Goal: Register for event/course

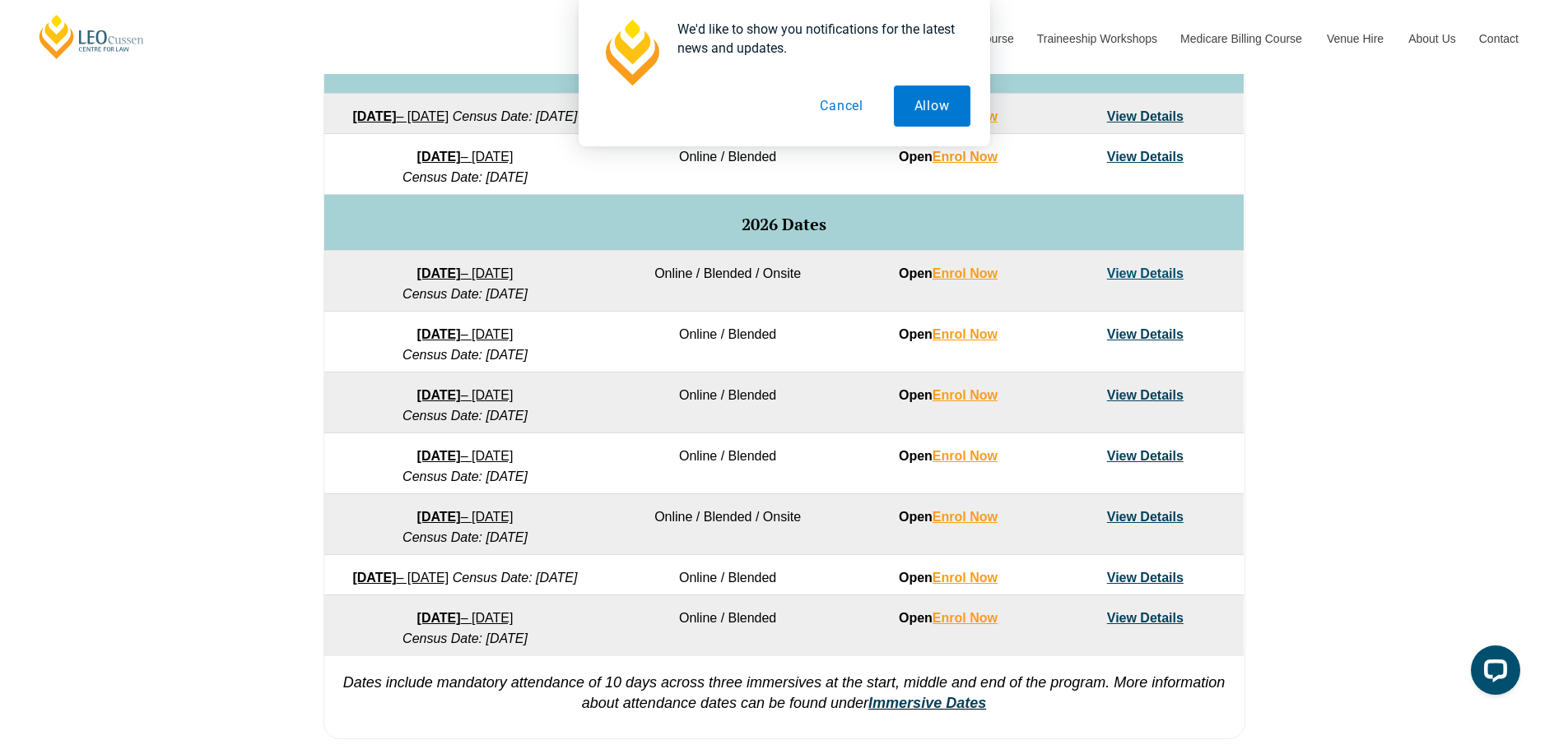
scroll to position [905, 0]
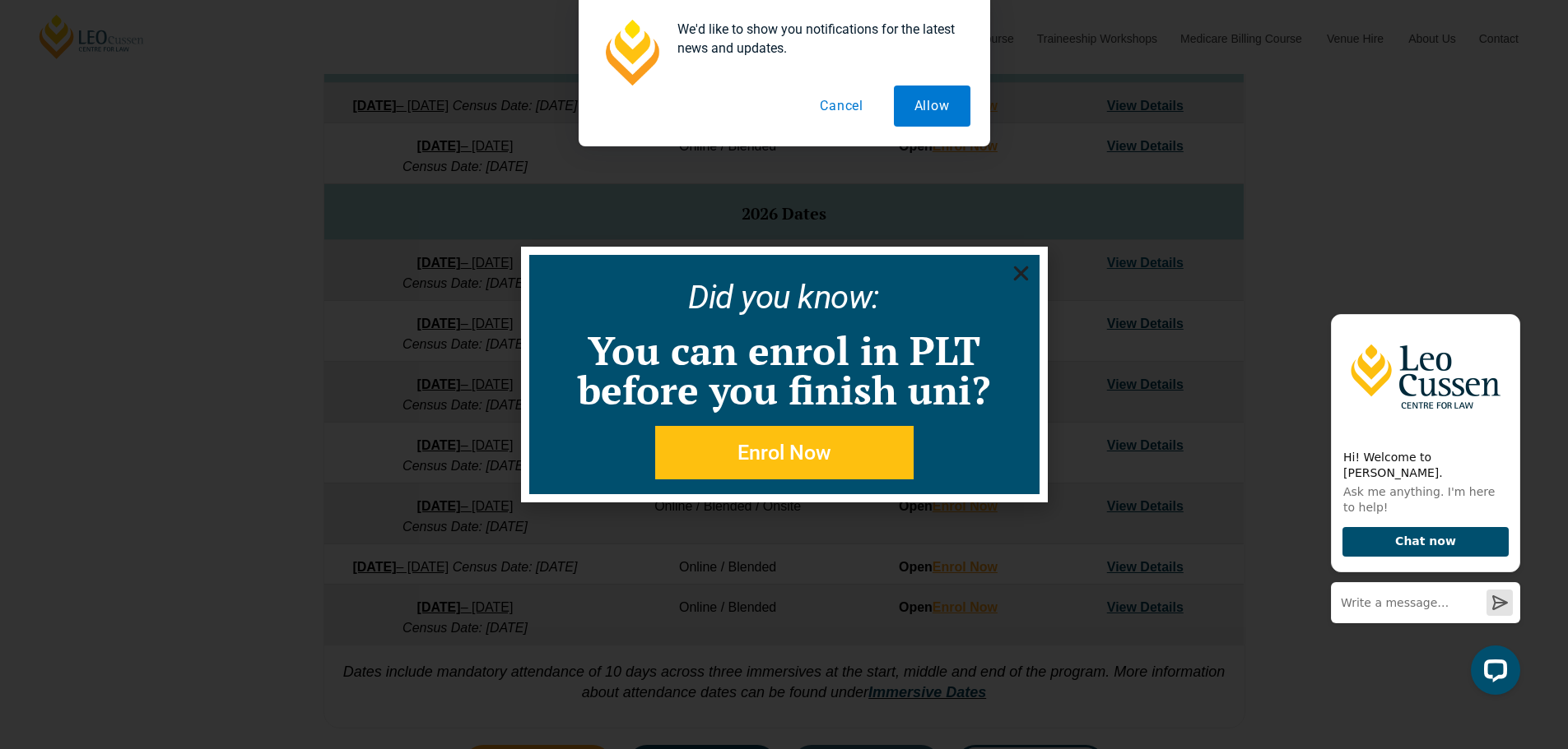
click at [875, 260] on div "Did you know: You can enrol in PLT before you finish uni? Enrol Now" at bounding box center [784, 374] width 510 height 239
click at [875, 279] on icon "Close" at bounding box center [1021, 274] width 21 height 21
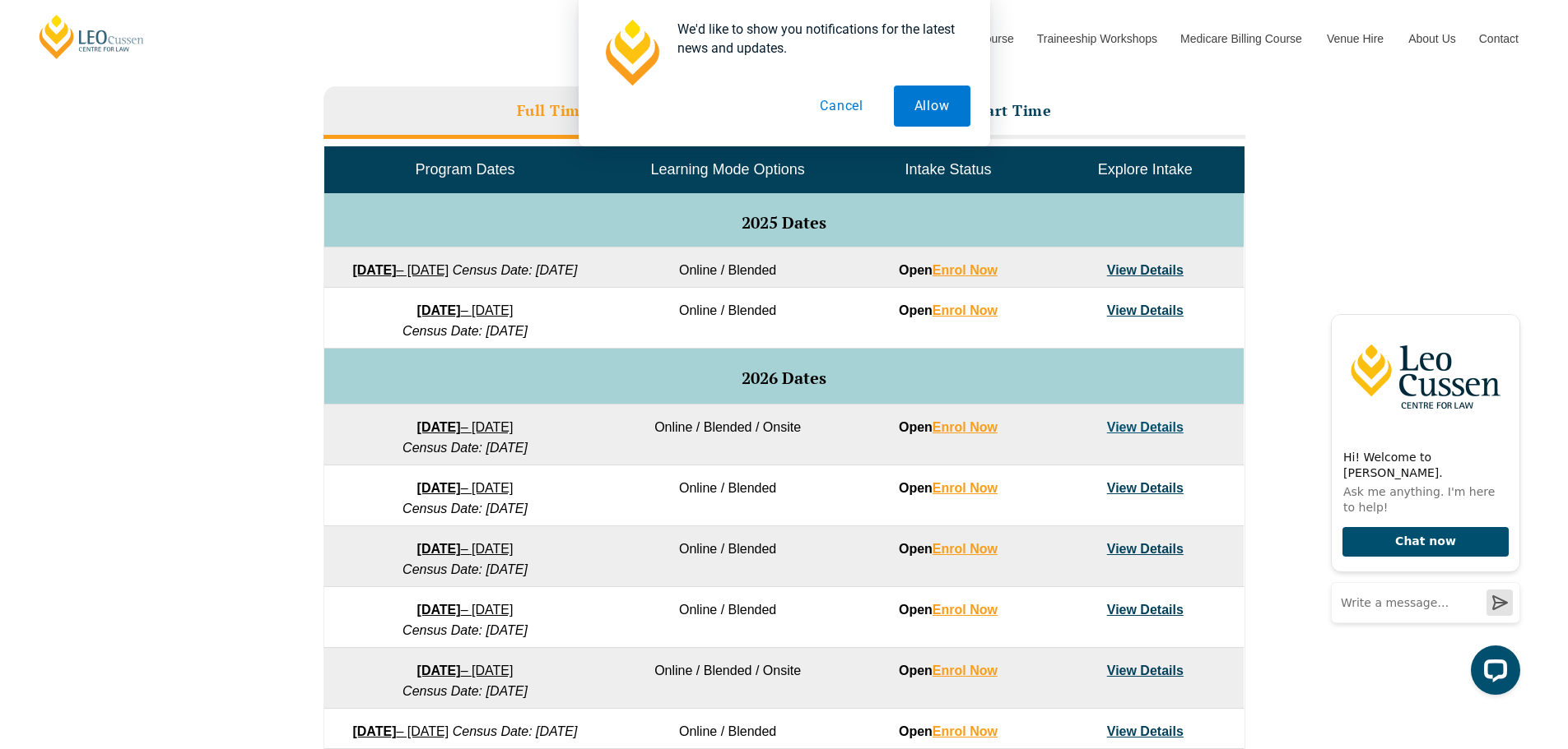
scroll to position [822, 0]
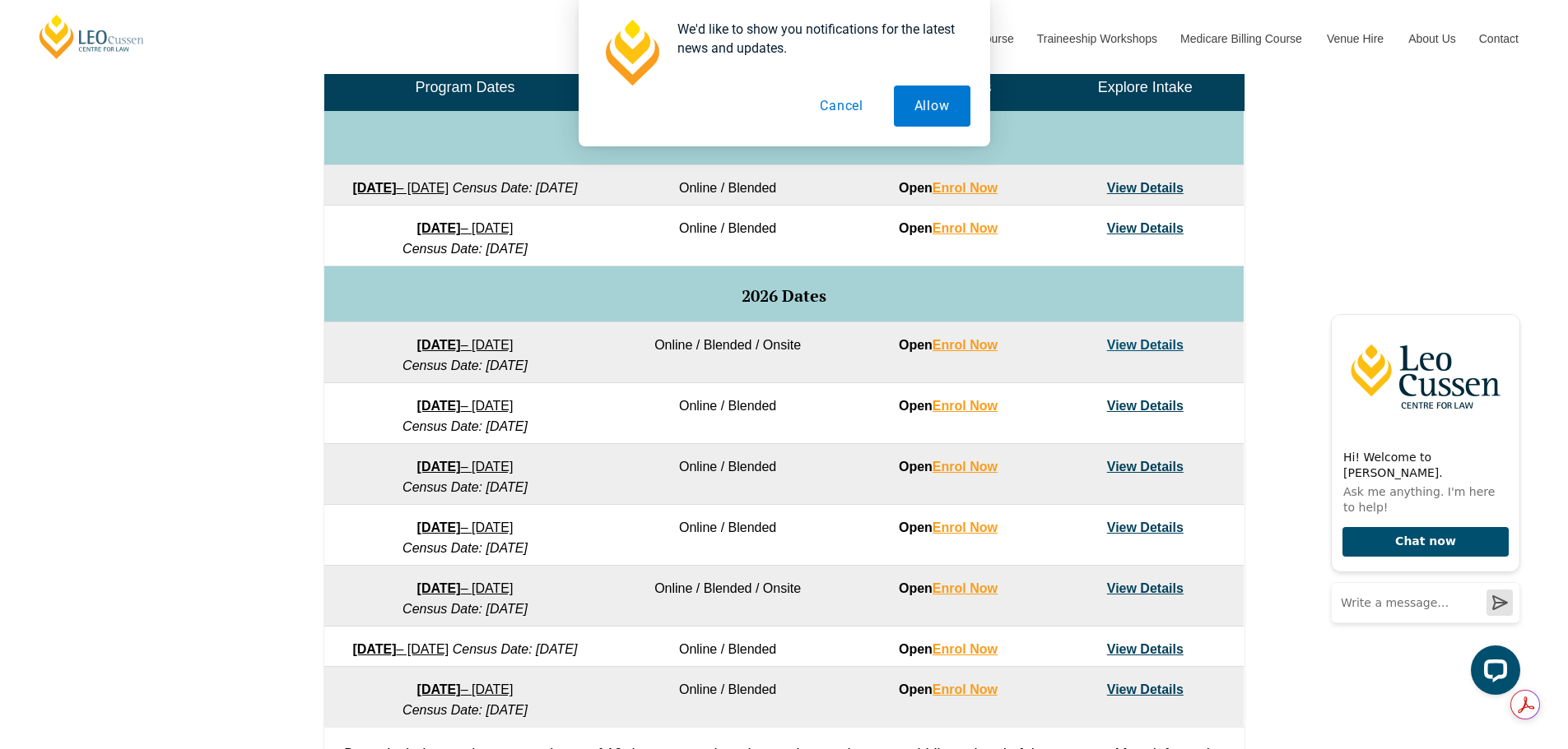
click at [830, 105] on button "Cancel" at bounding box center [842, 106] width 85 height 41
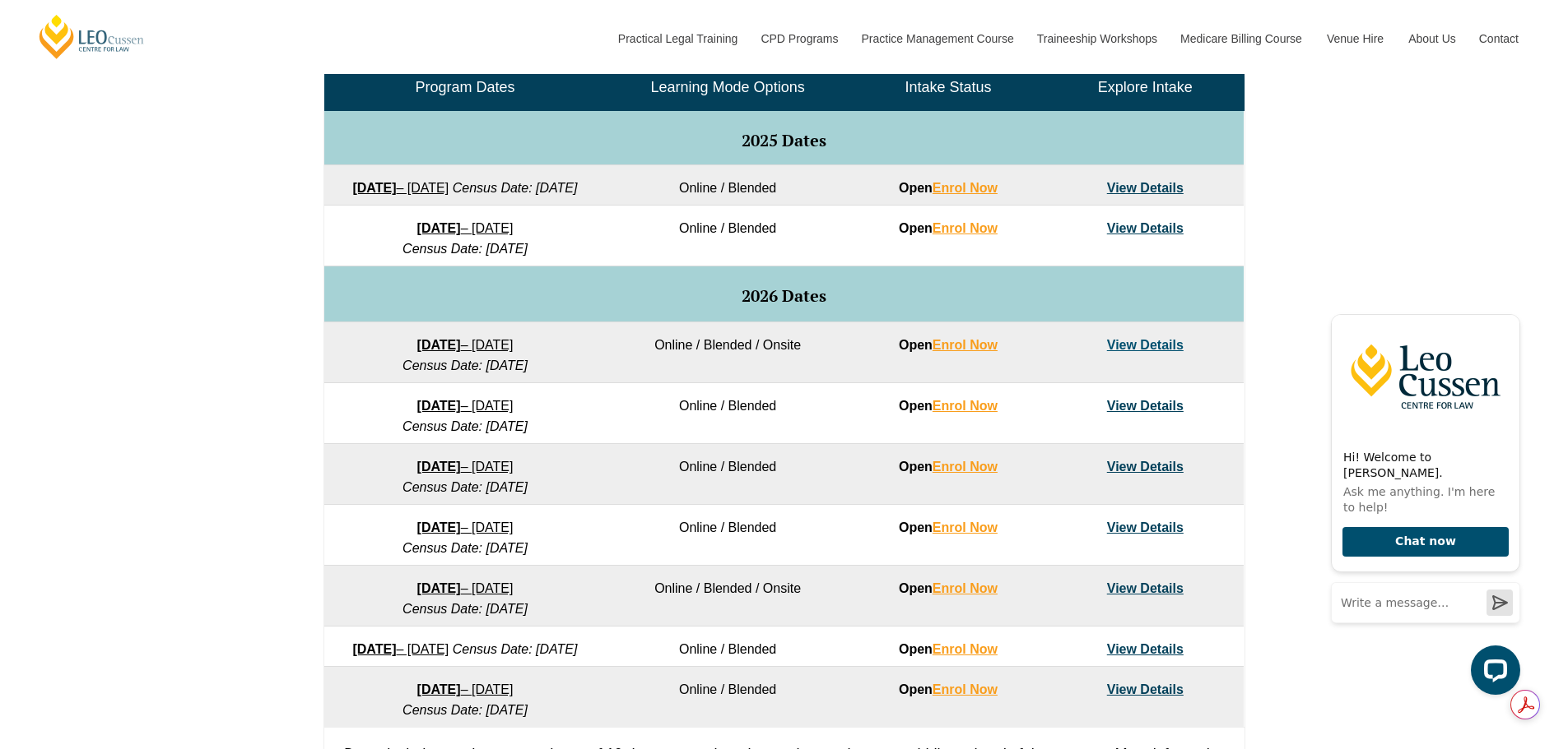
click at [875, 413] on link "View Details" at bounding box center [1145, 406] width 77 height 14
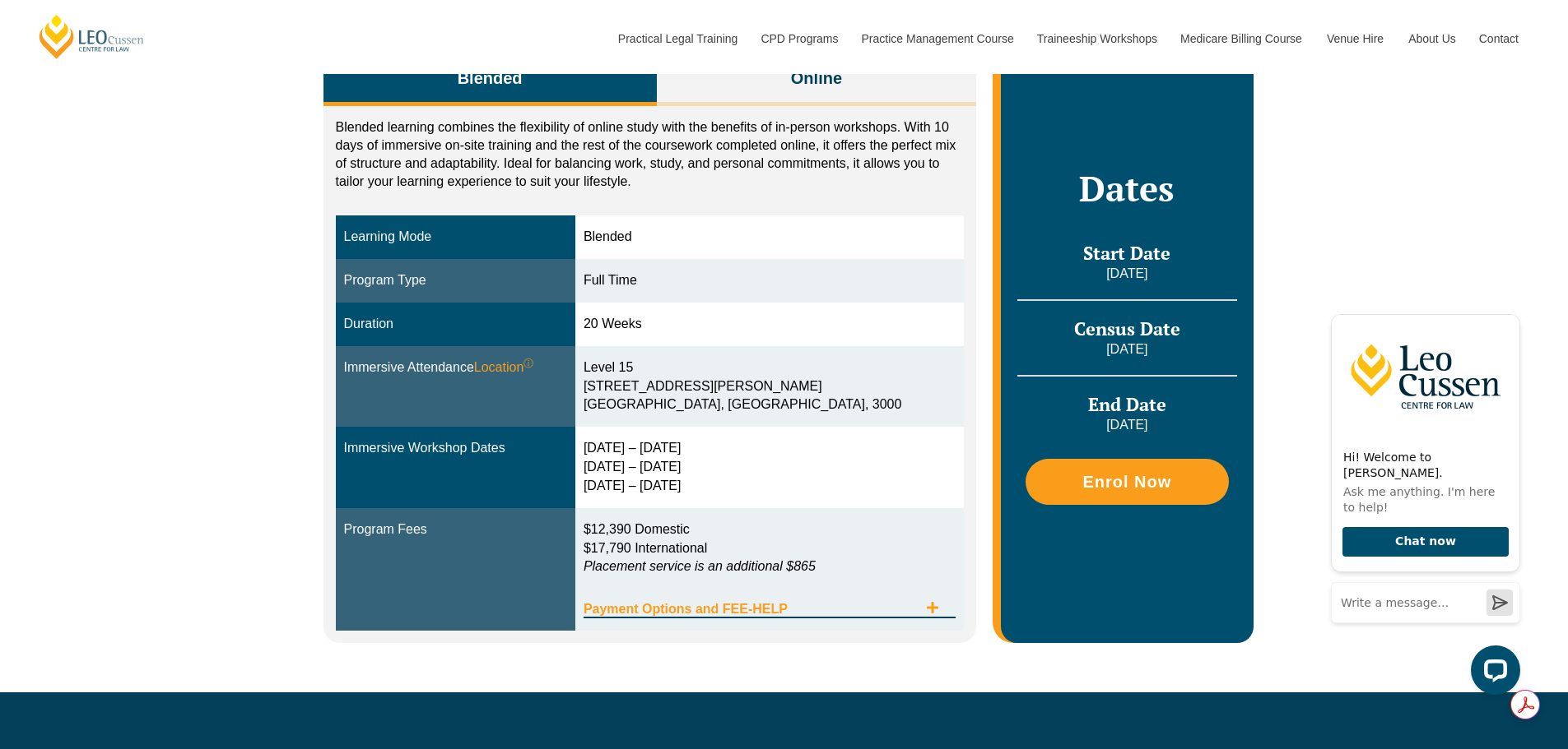
scroll to position [329, 0]
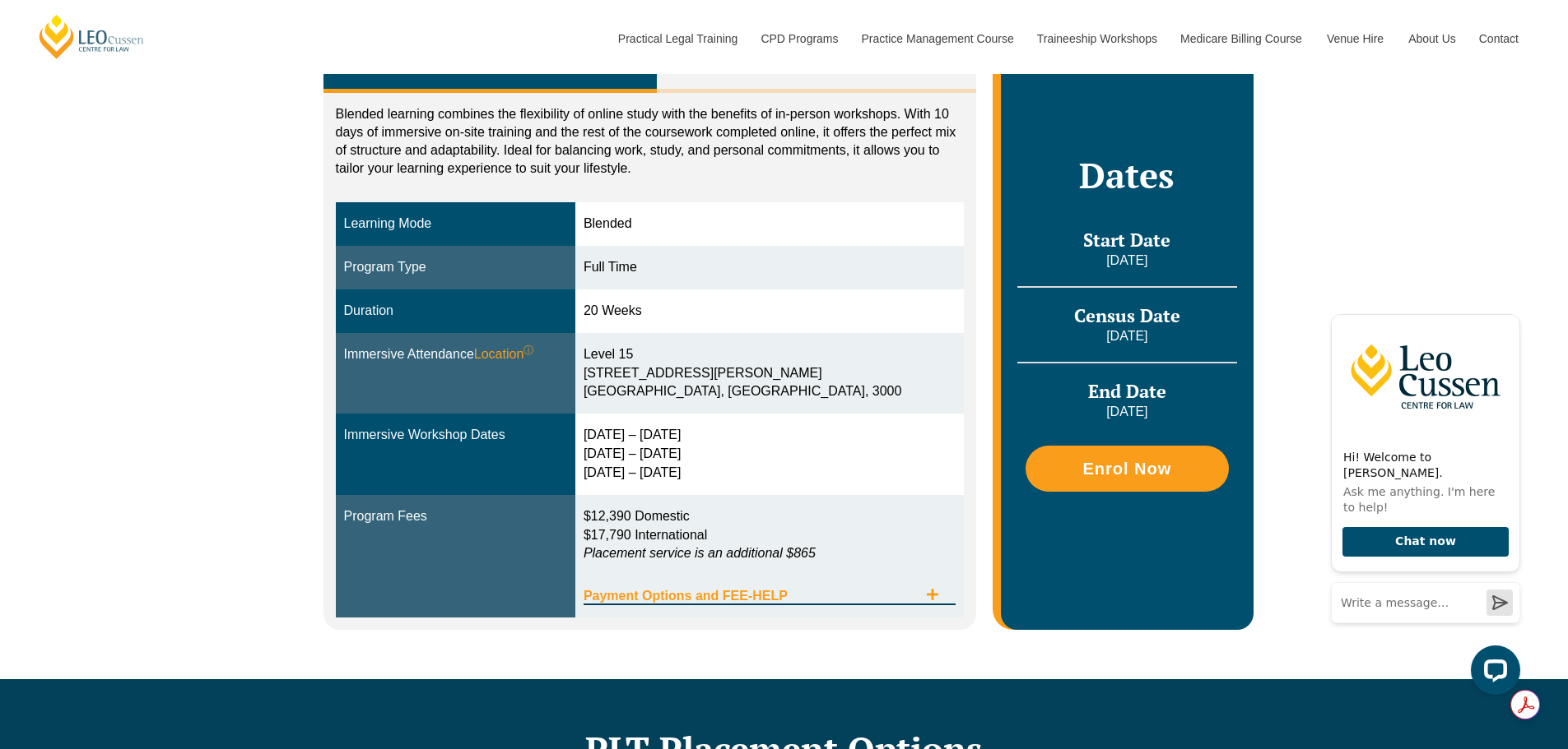
click at [880, 595] on span "Payment Options and FEE-HELP" at bounding box center [750, 596] width 334 height 13
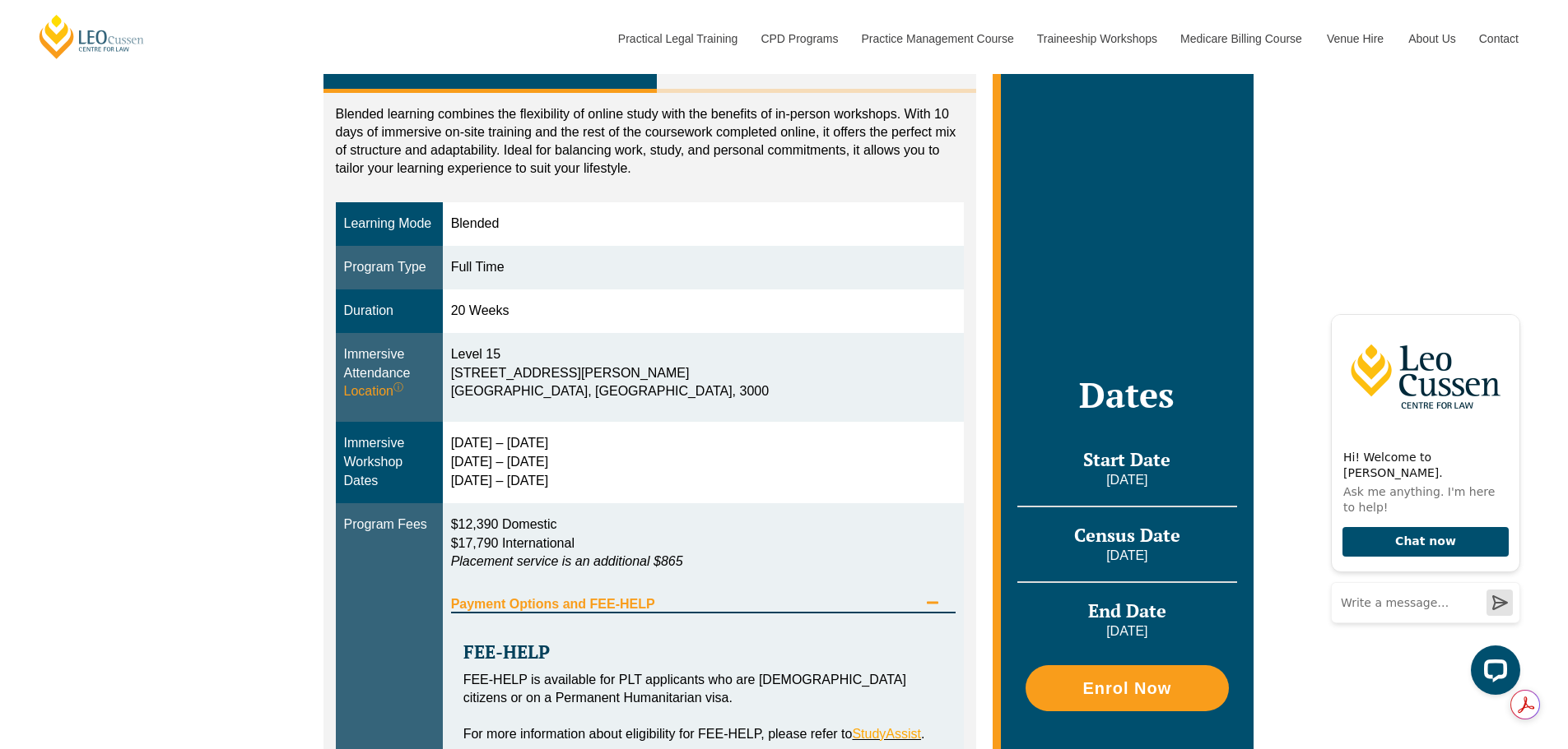
click at [666, 591] on div "Payment Options and FEE-HELP" at bounding box center [703, 596] width 505 height 34
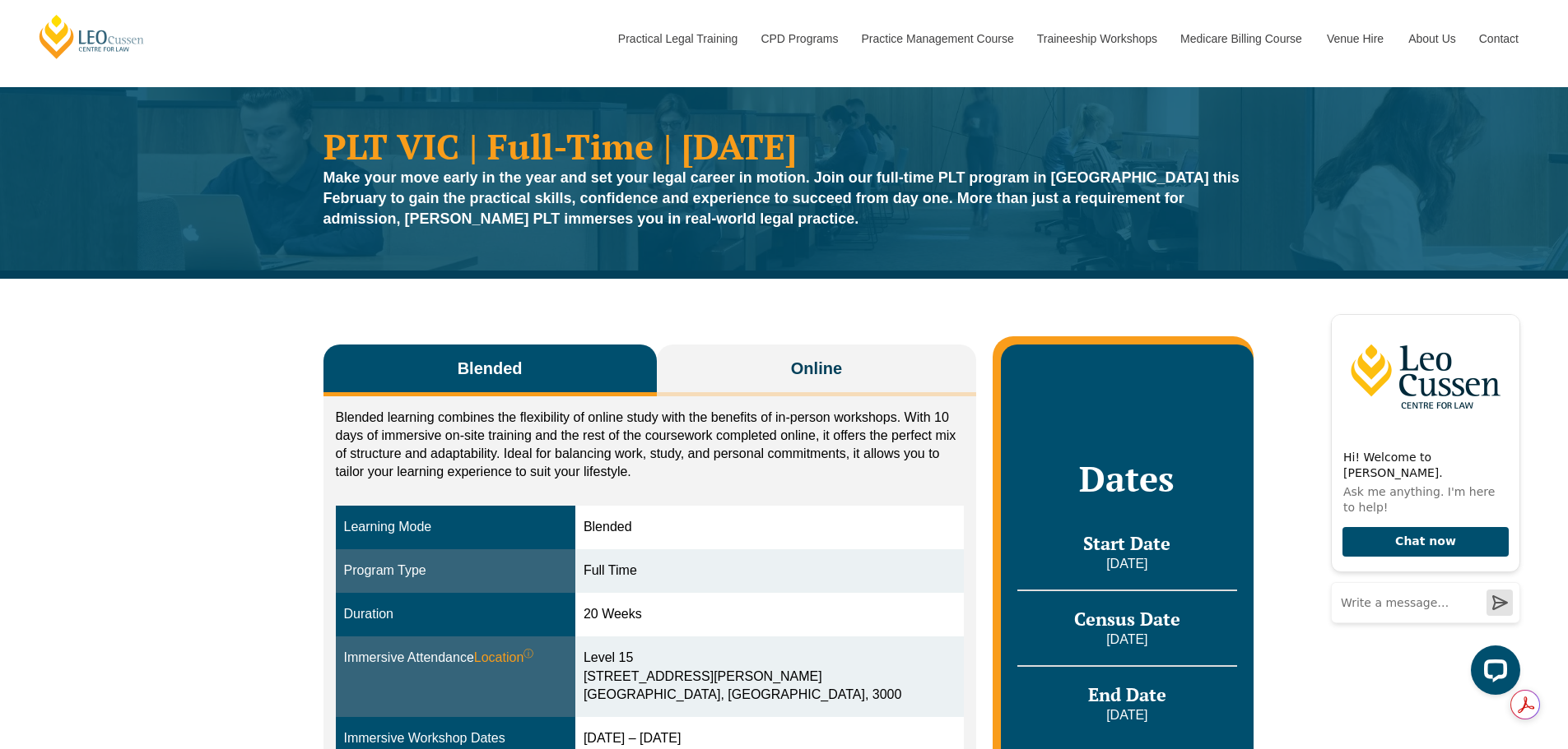
scroll to position [0, 0]
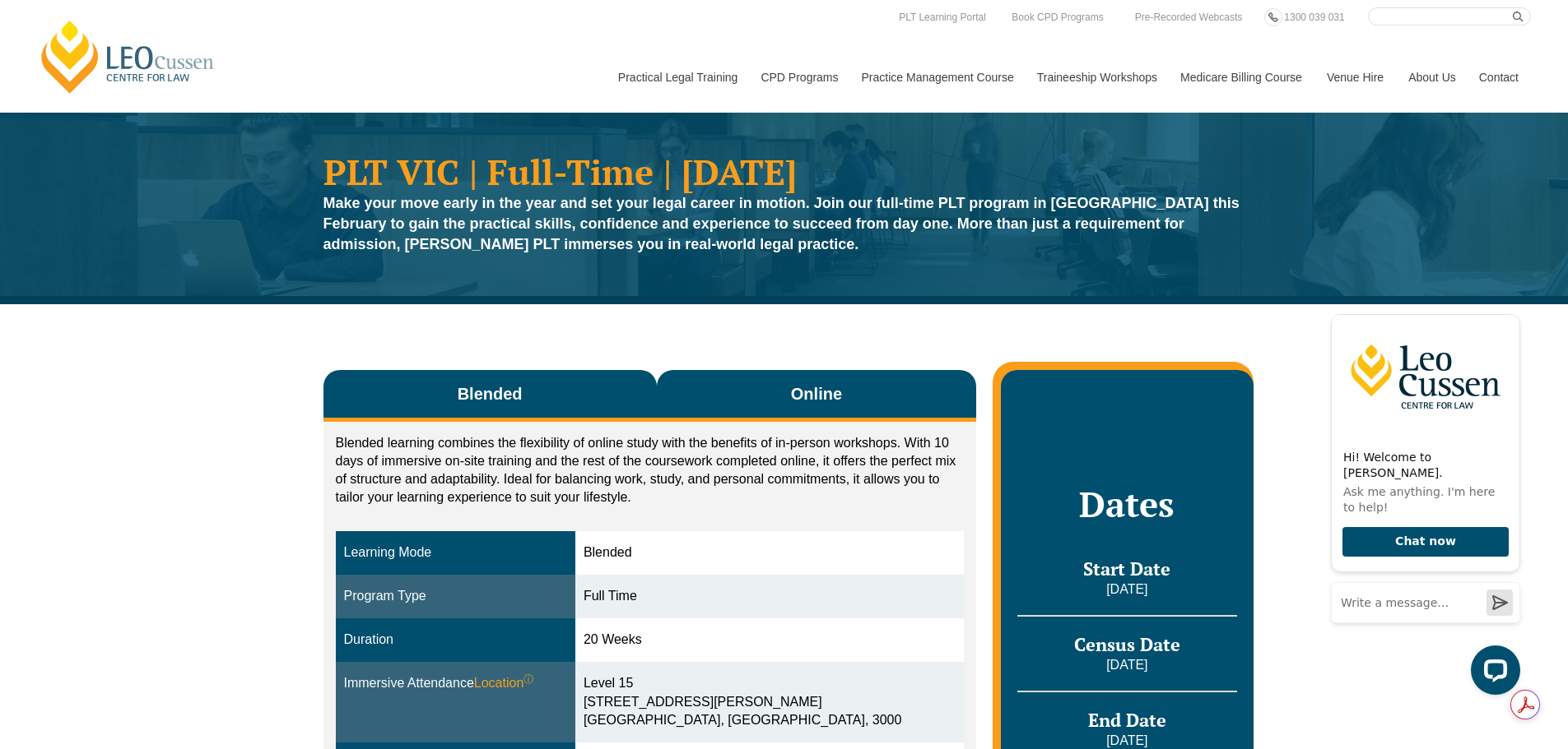
click at [786, 380] on button "Online" at bounding box center [817, 396] width 320 height 52
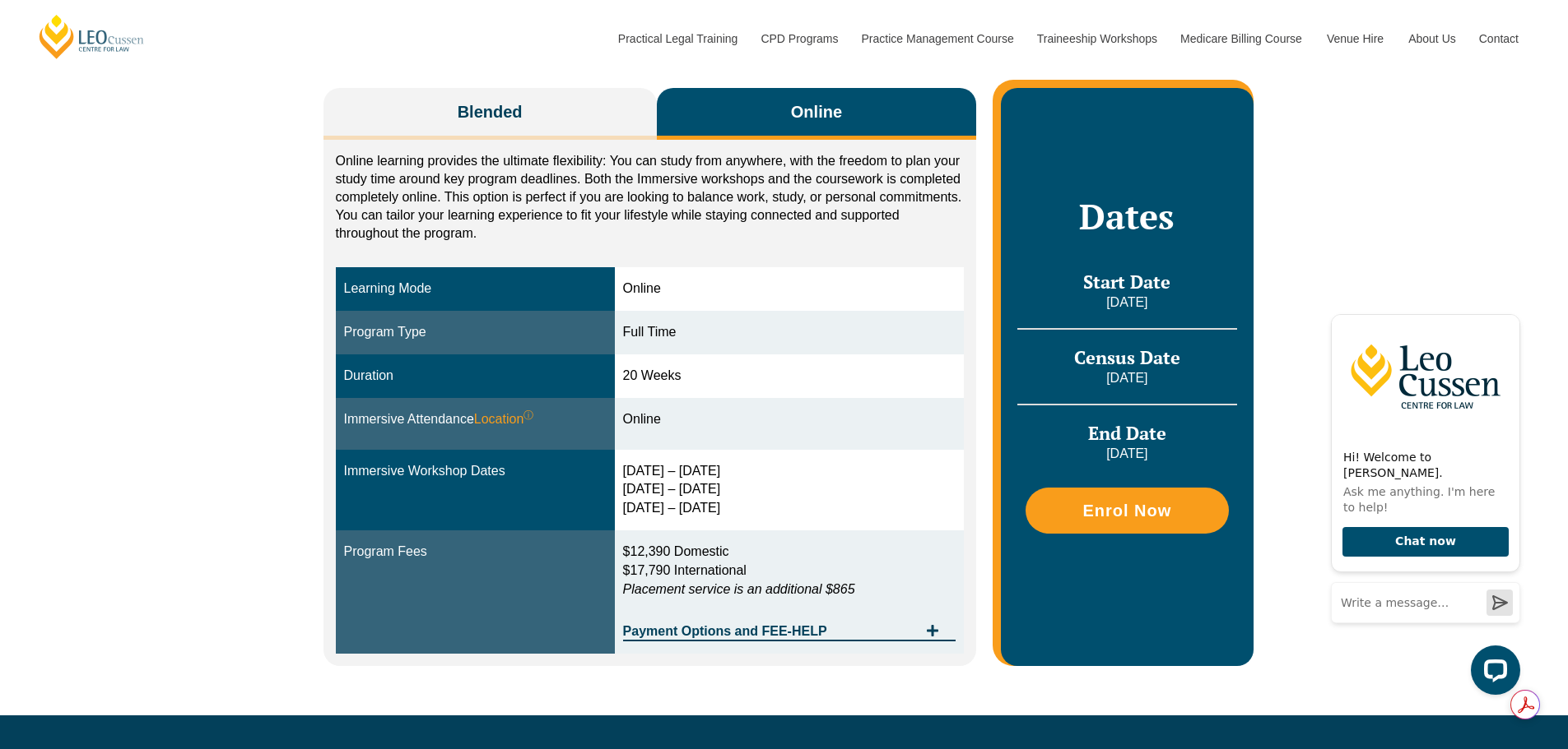
scroll to position [329, 0]
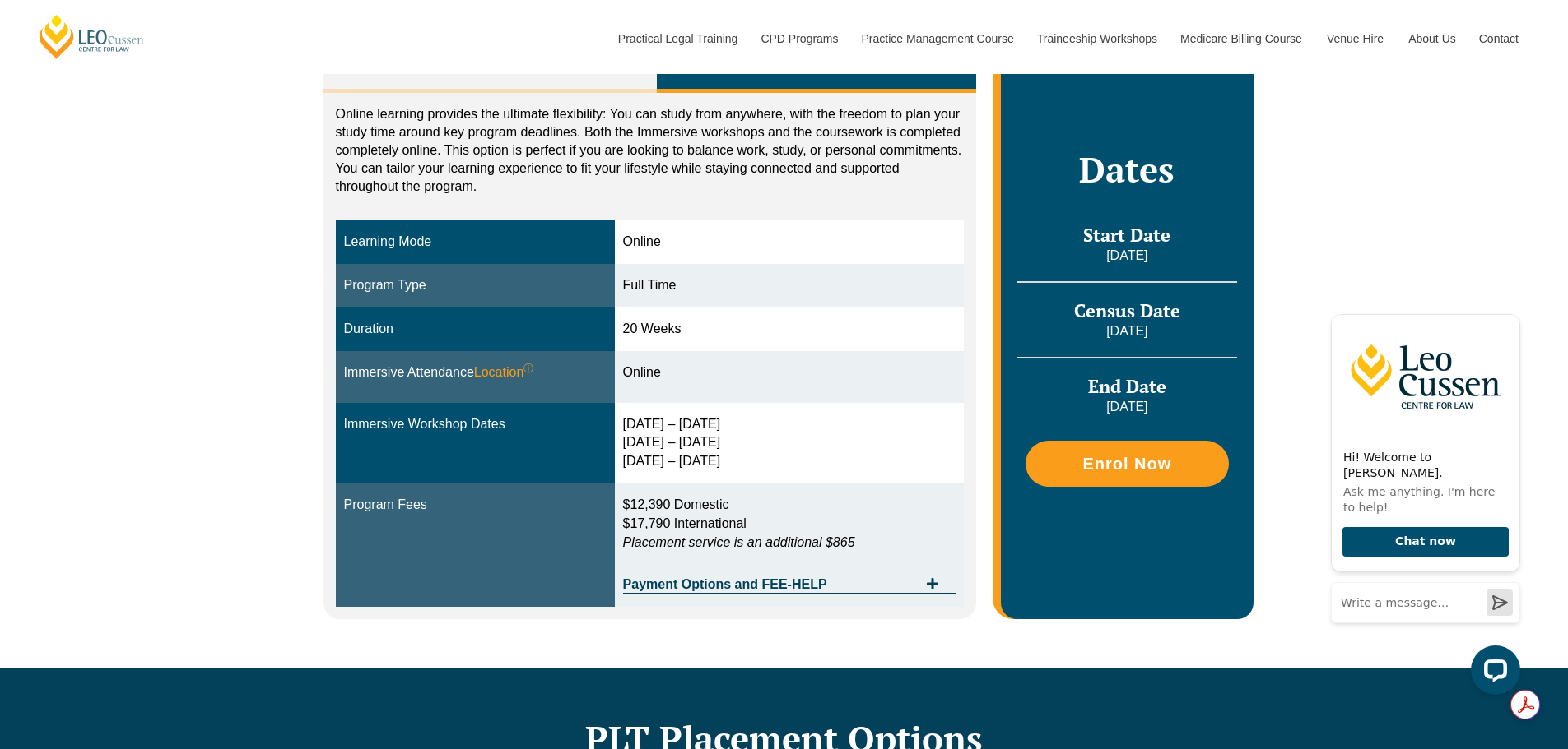
click at [811, 587] on span "Payment Options and FEE-HELP" at bounding box center [771, 584] width 295 height 13
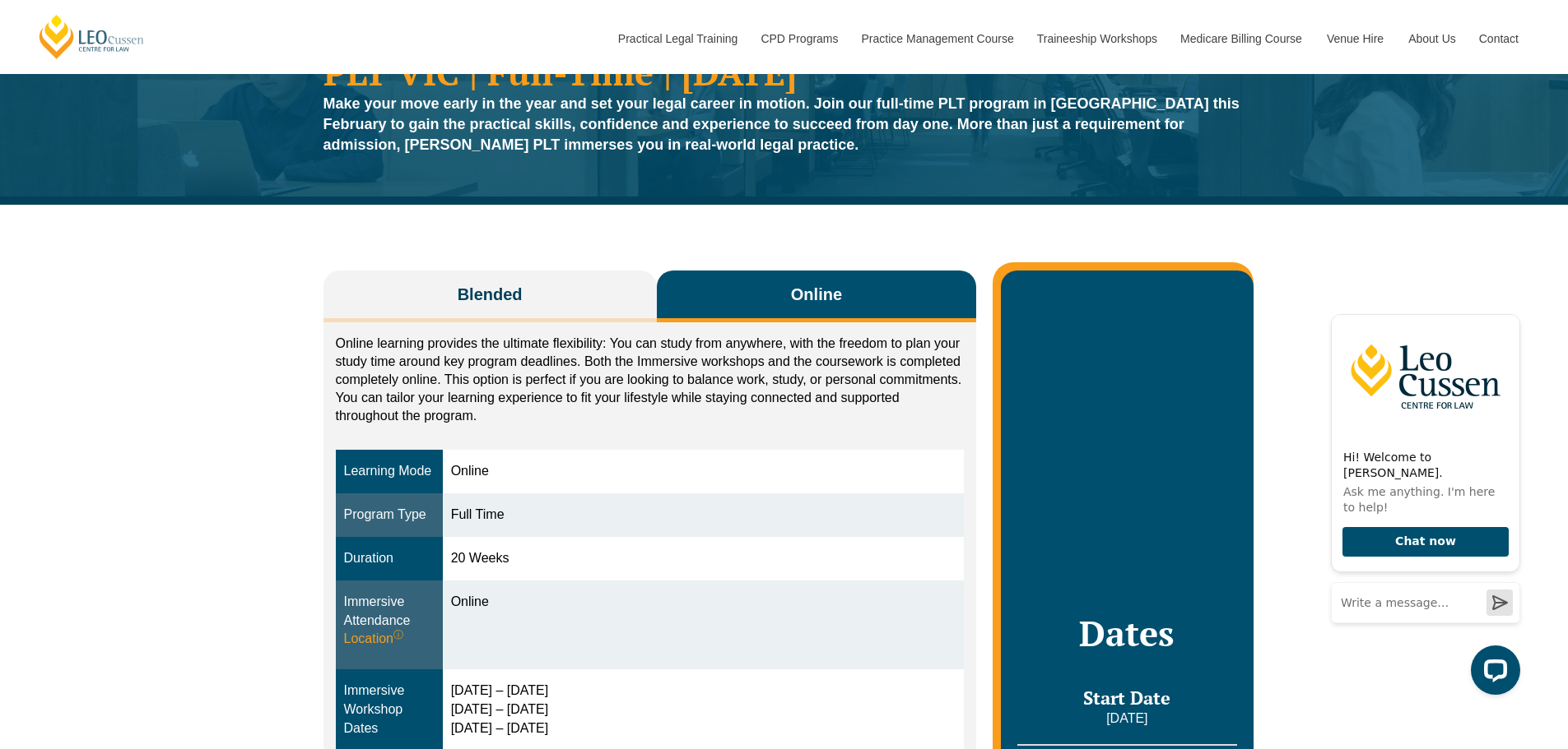
scroll to position [82, 0]
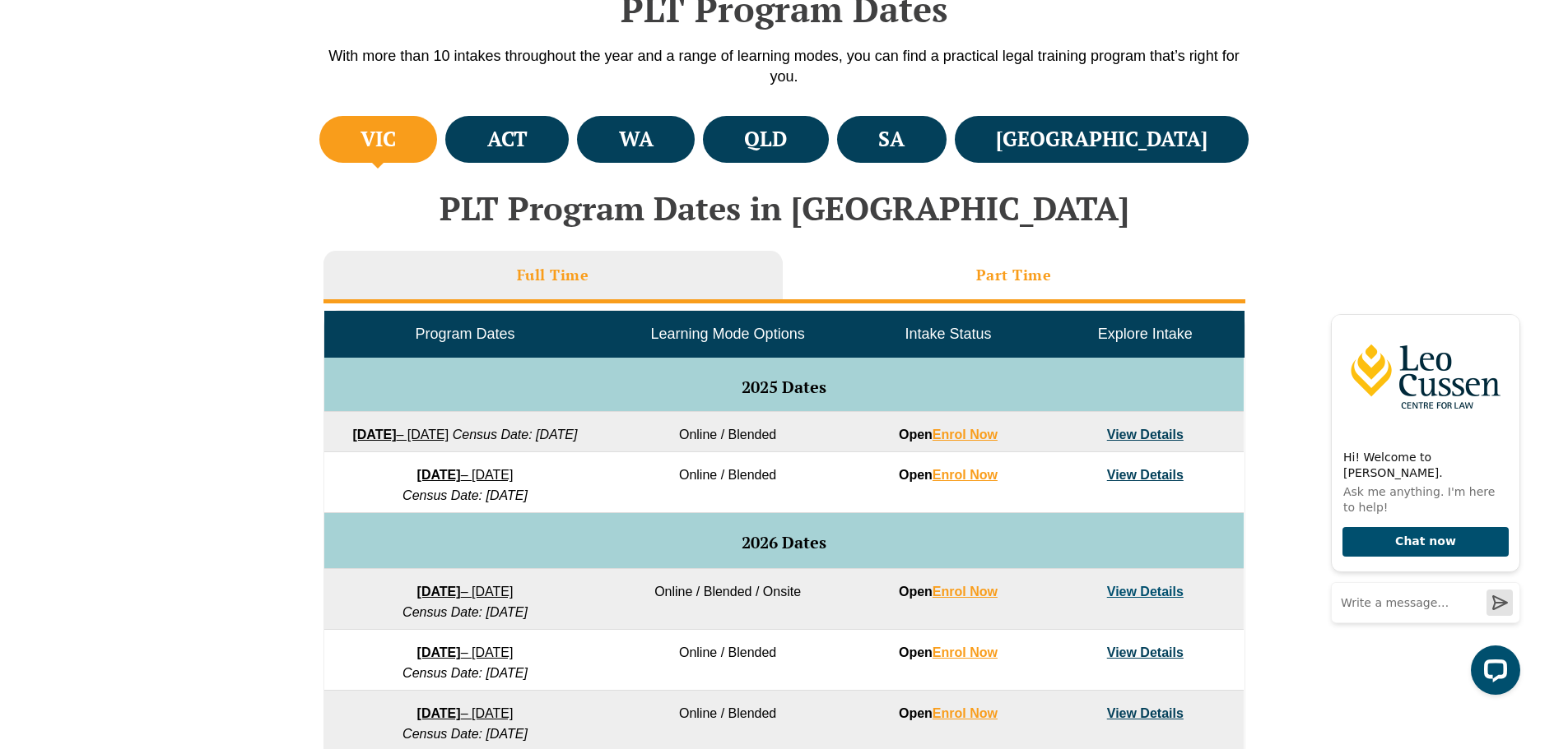
click at [1038, 267] on h3 "Part Time" at bounding box center [1015, 275] width 76 height 19
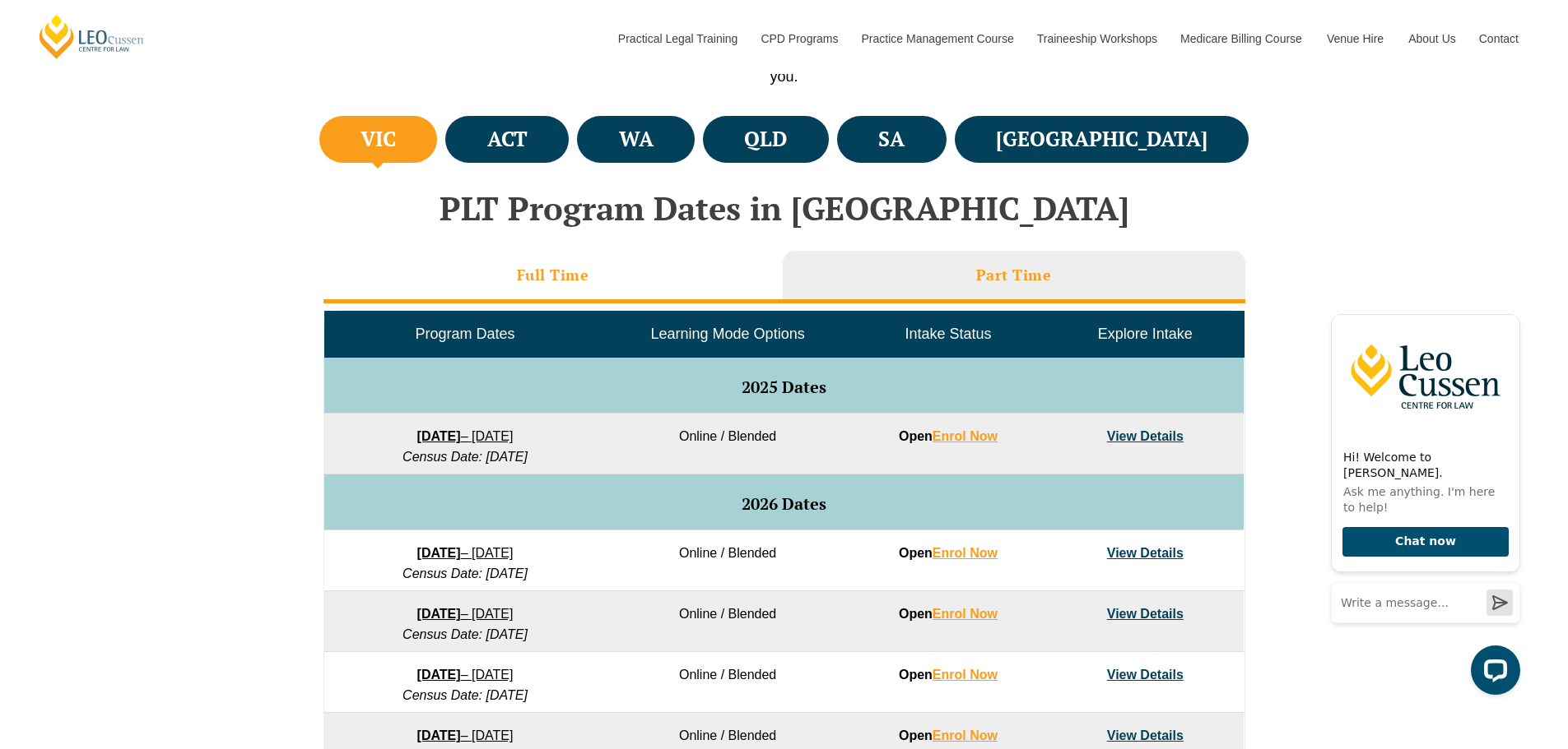
click at [679, 286] on li "Full Time" at bounding box center [553, 277] width 459 height 53
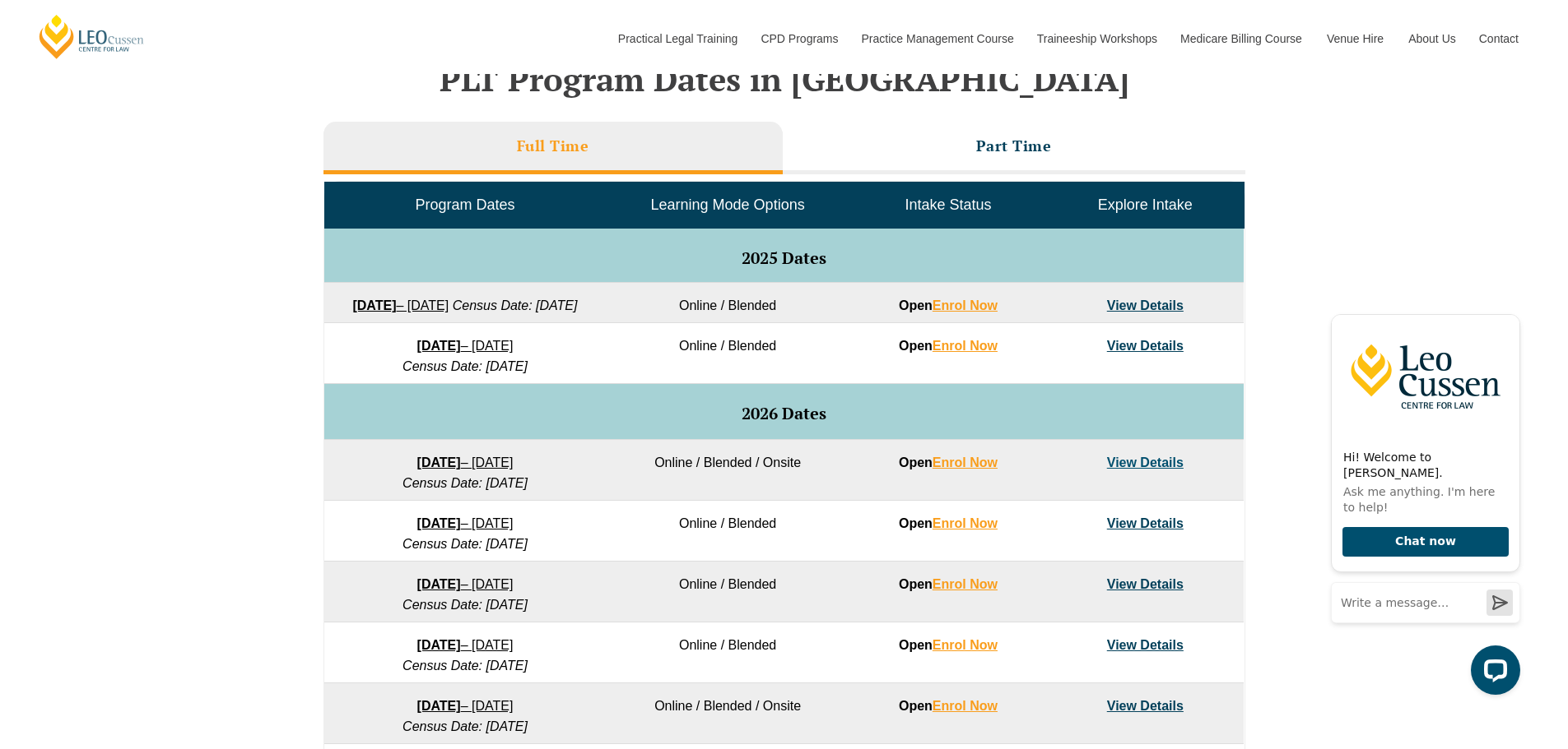
scroll to position [740, 0]
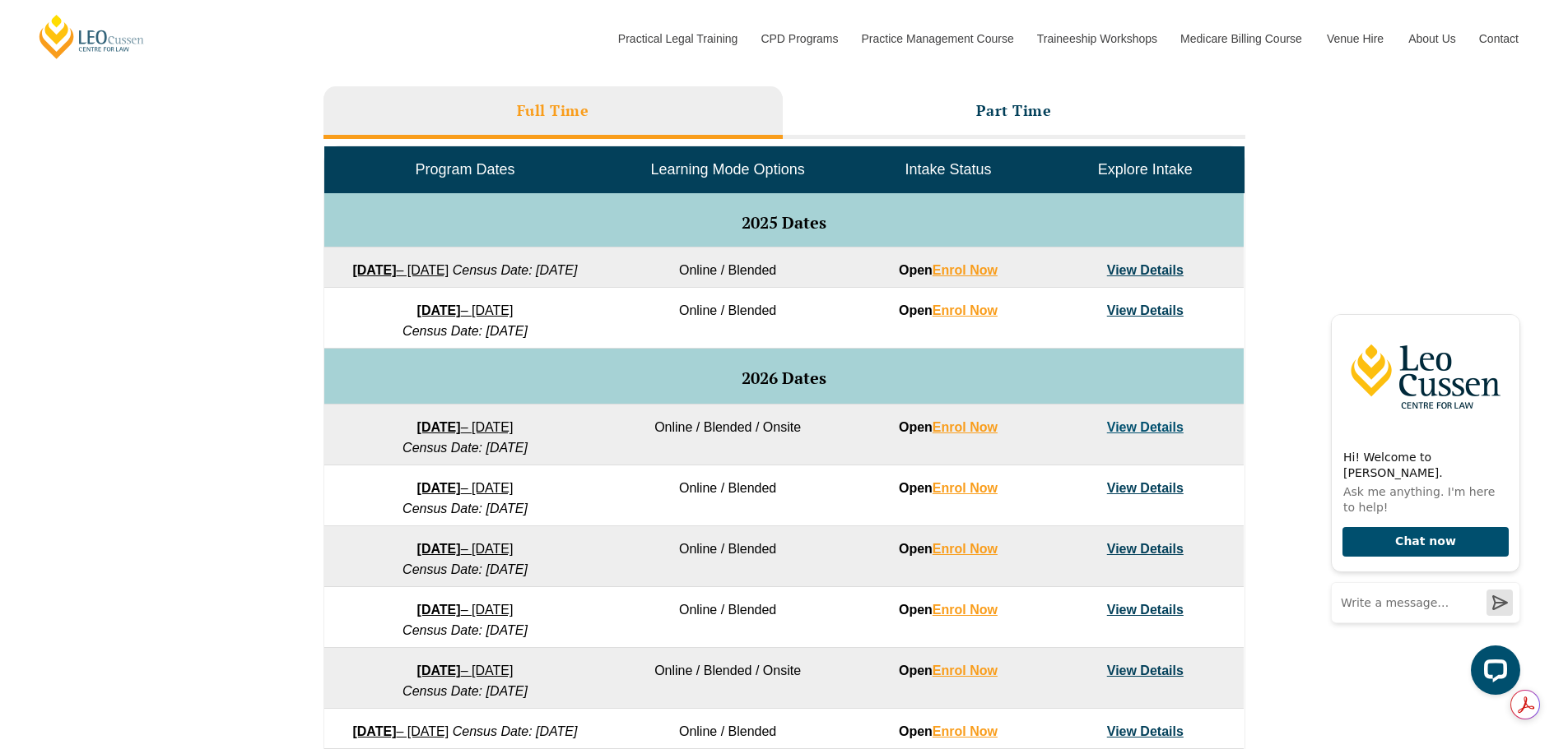
click at [1155, 495] on link "View Details" at bounding box center [1145, 488] width 77 height 14
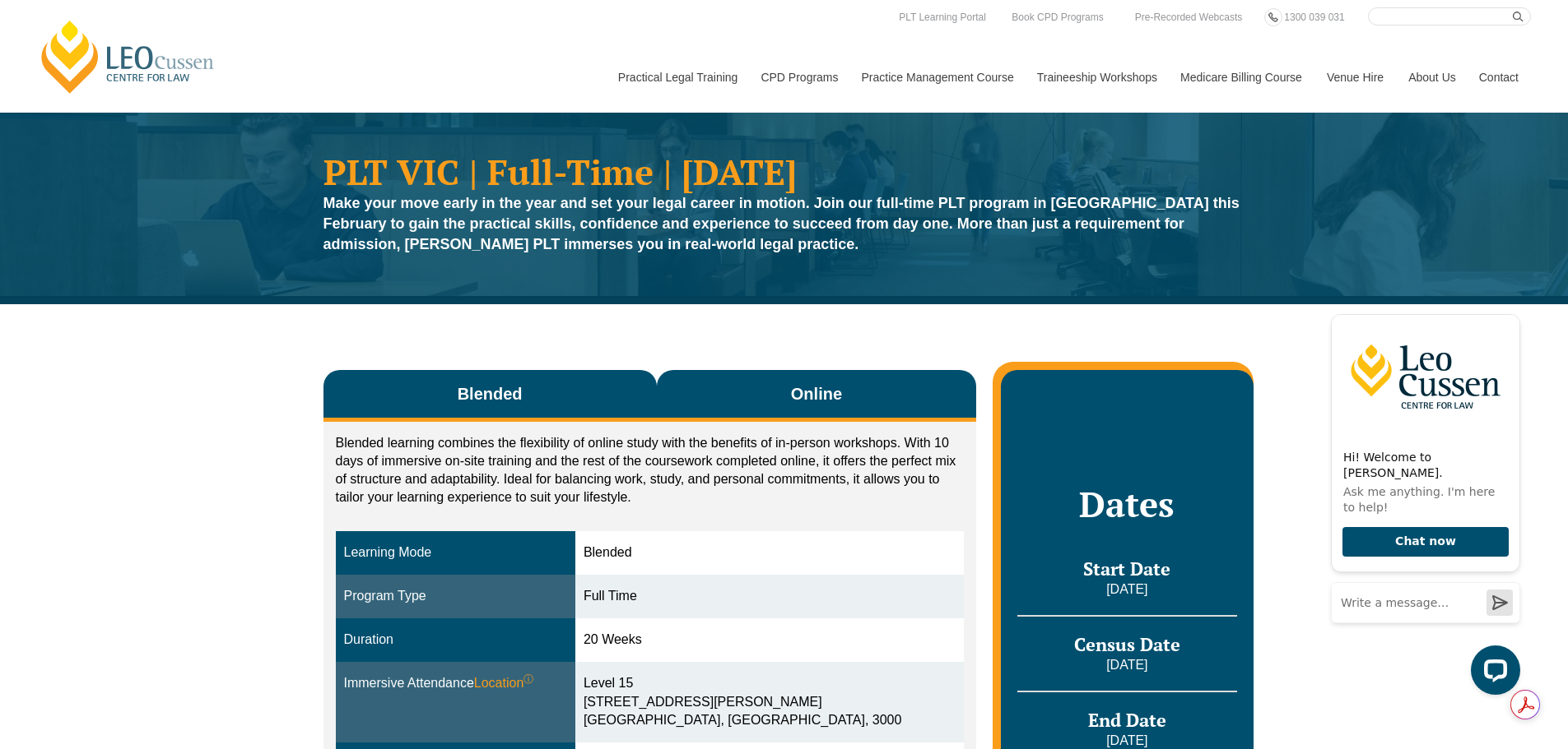
click at [806, 410] on button "Online" at bounding box center [817, 396] width 320 height 52
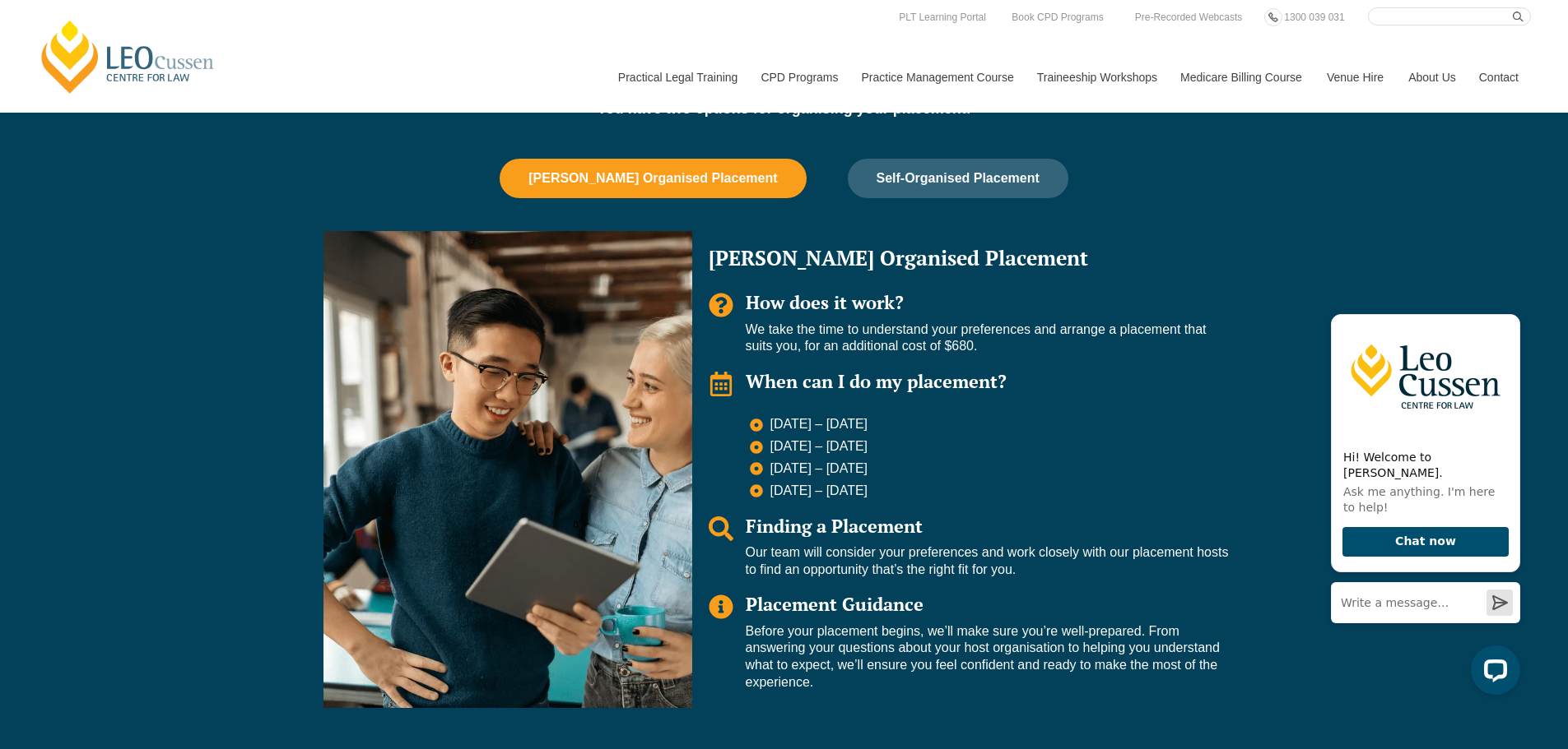
scroll to position [905, 0]
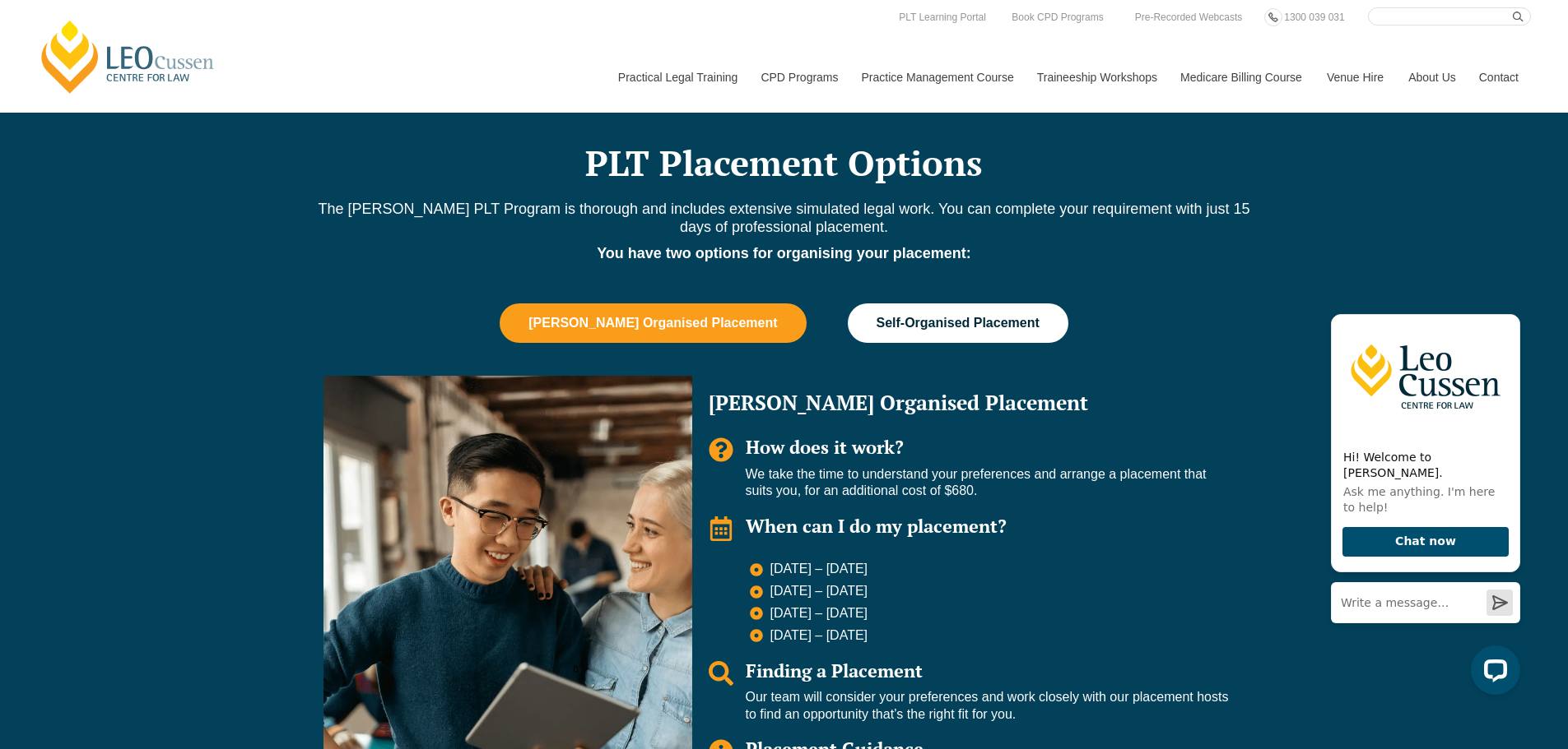
click at [943, 317] on span "Self-Organised Placement" at bounding box center [958, 323] width 163 height 15
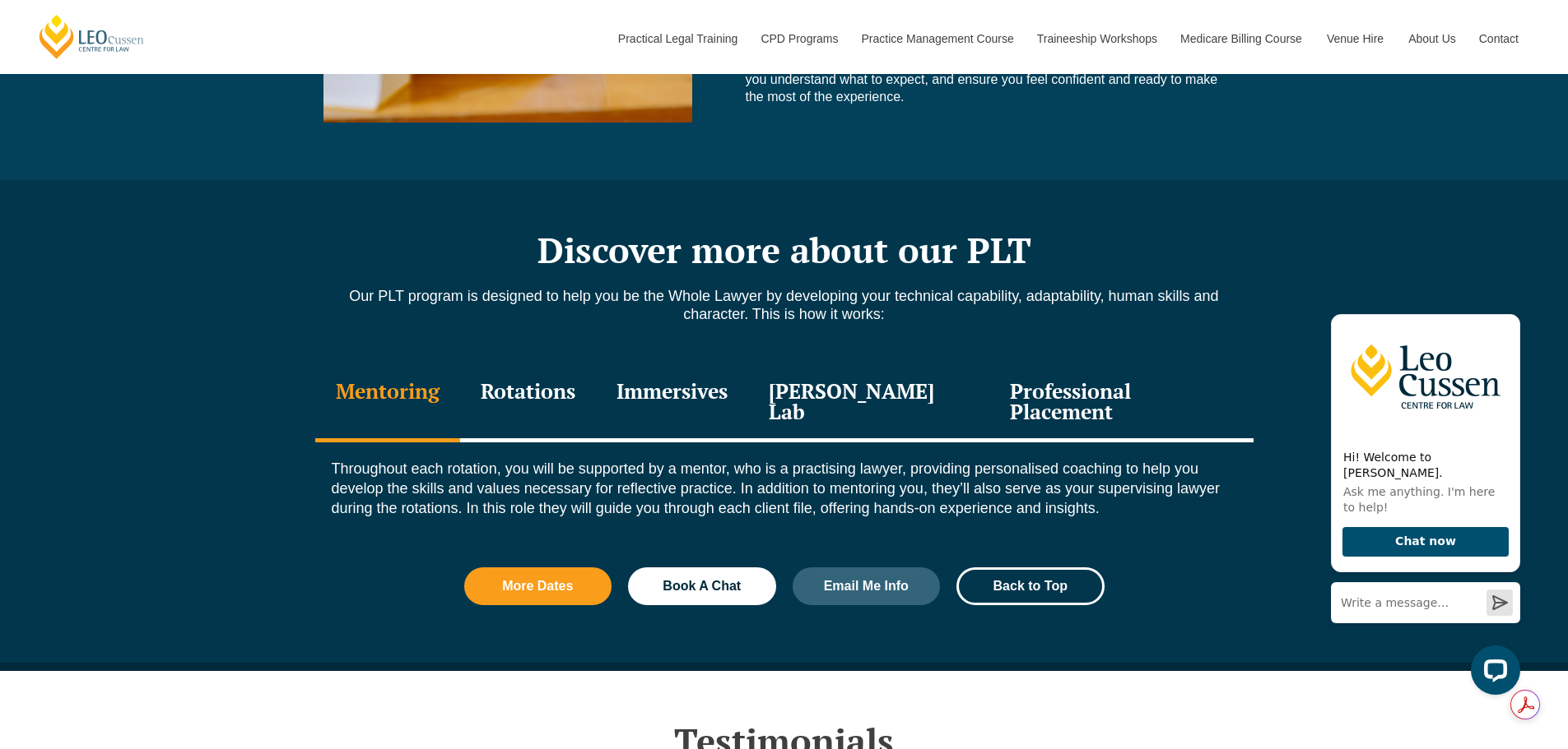
scroll to position [1646, 0]
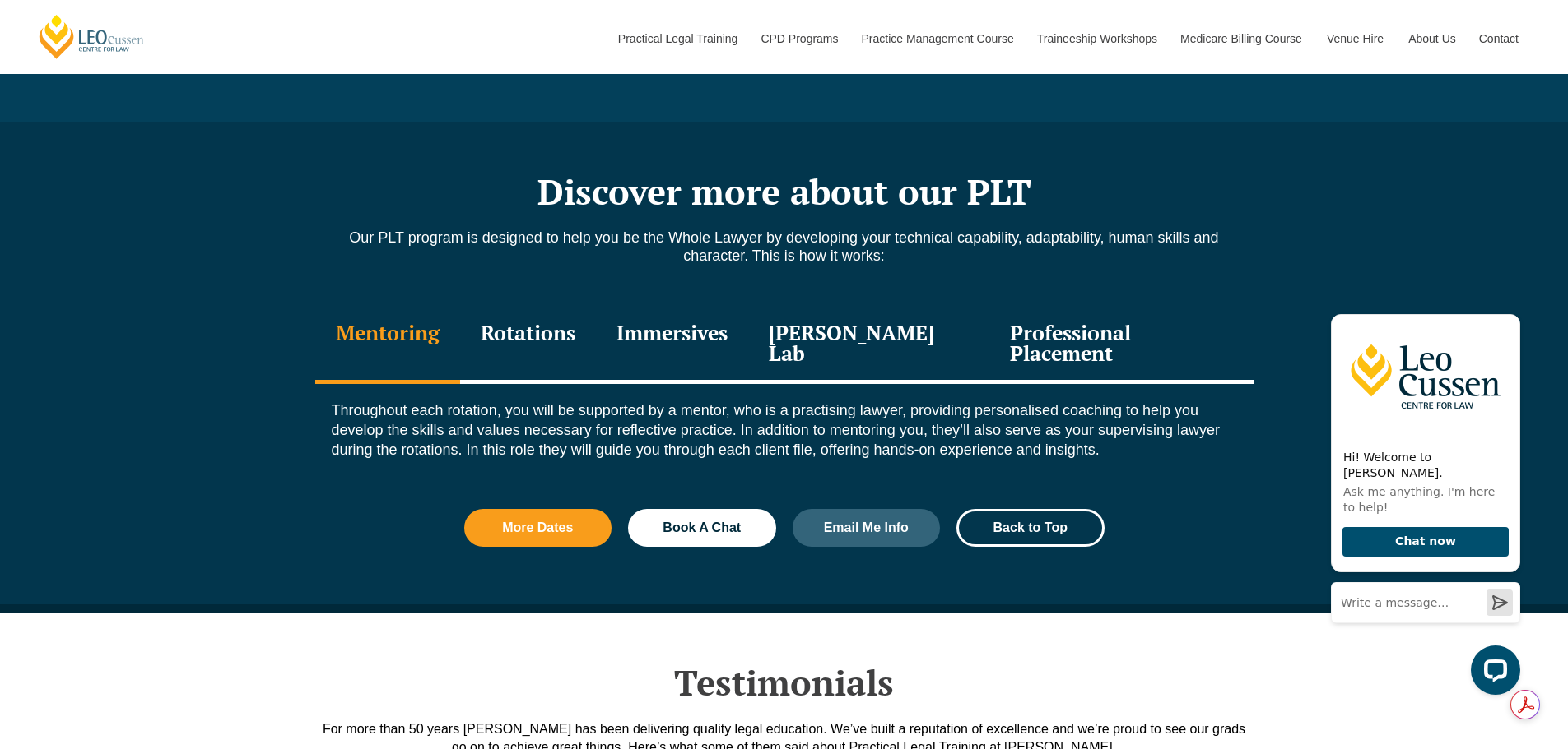
click at [522, 331] on div "Rotations" at bounding box center [528, 345] width 136 height 79
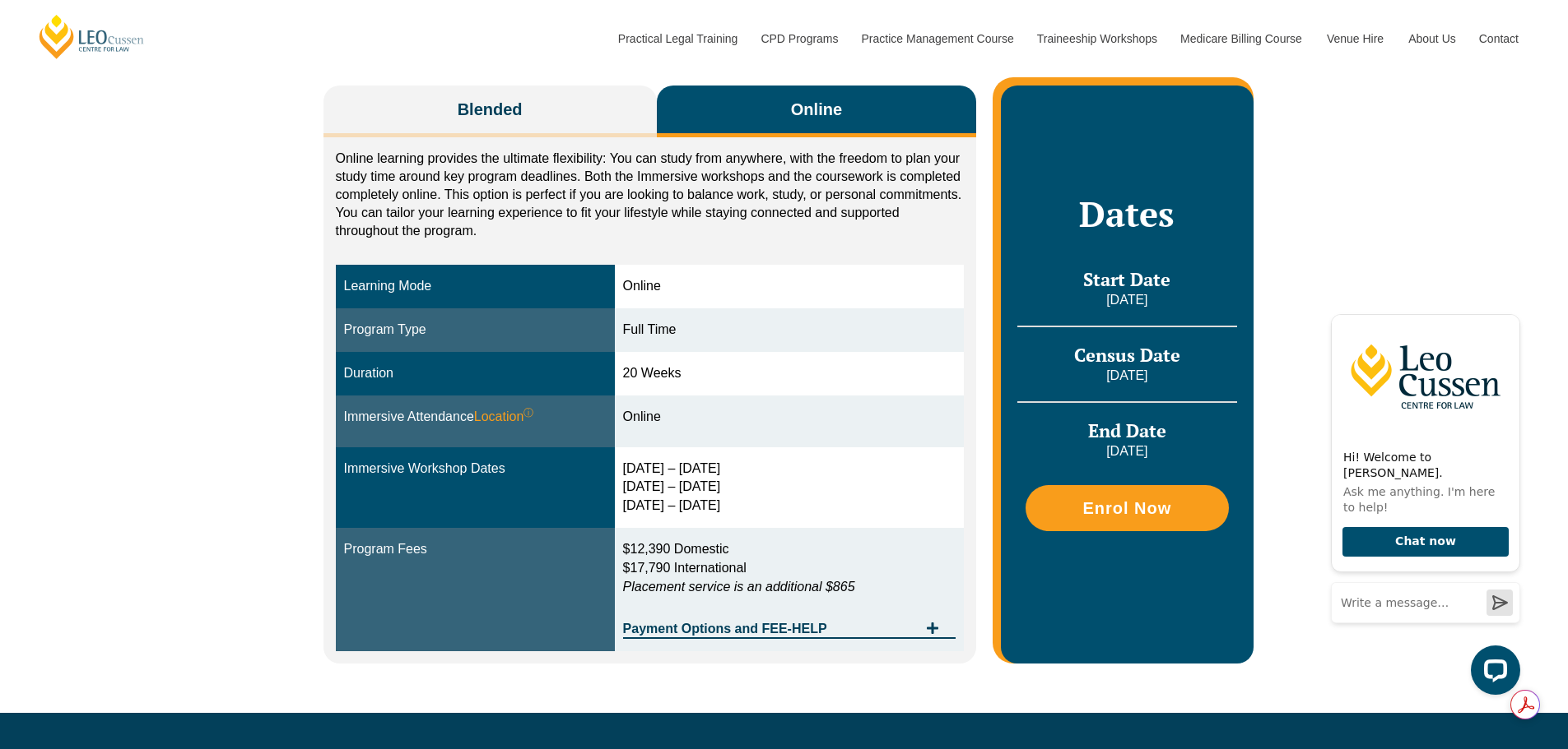
scroll to position [247, 0]
